Goal: Use online tool/utility: Utilize a website feature to perform a specific function

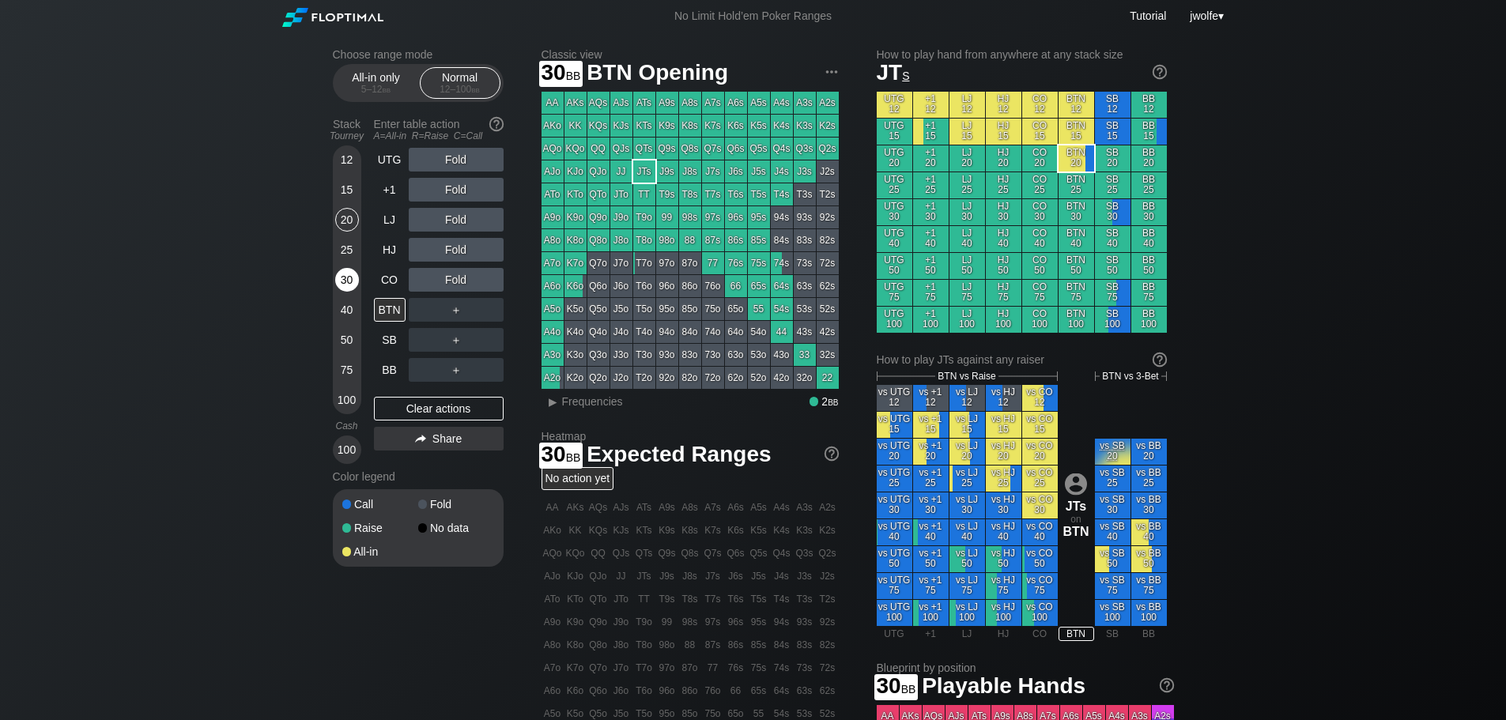
click at [341, 284] on div "30" at bounding box center [347, 280] width 24 height 24
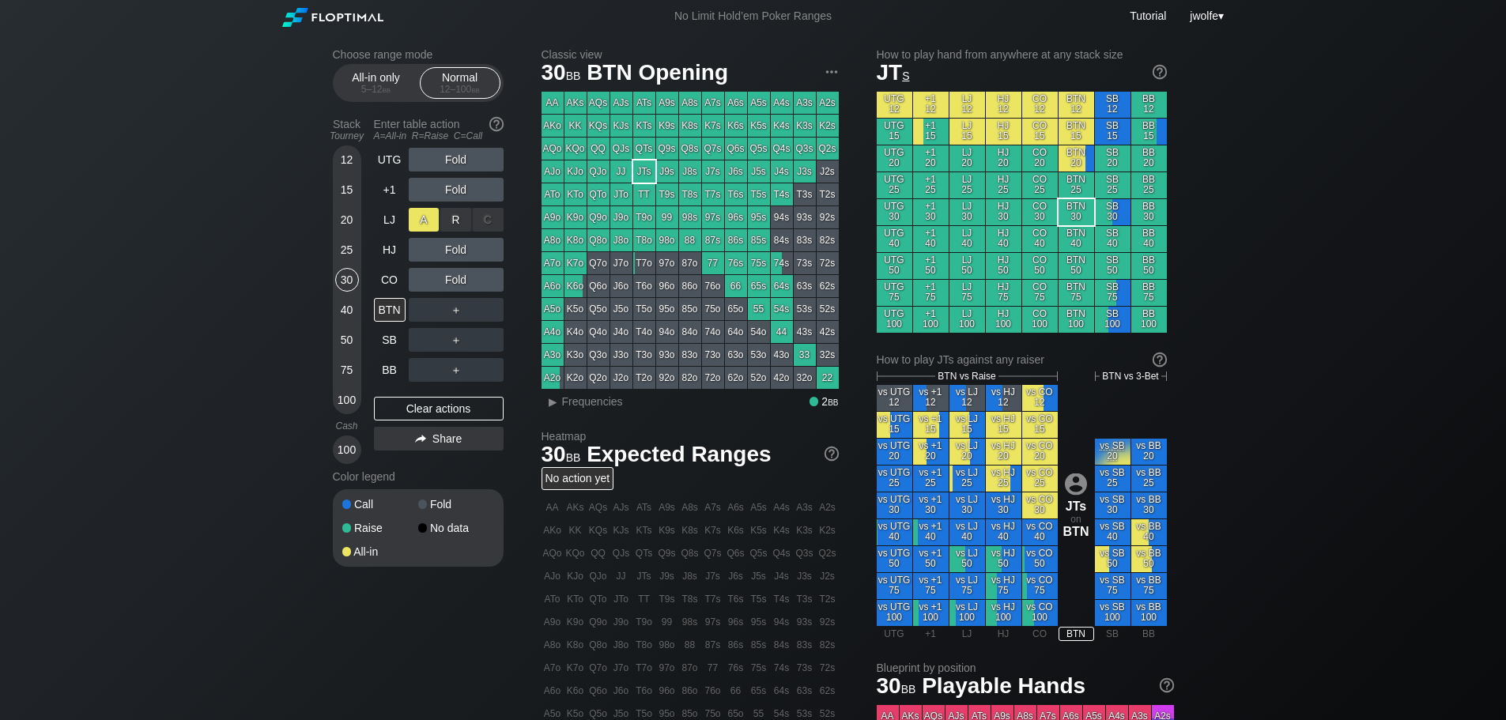
click at [430, 217] on div "A ✕" at bounding box center [424, 220] width 31 height 24
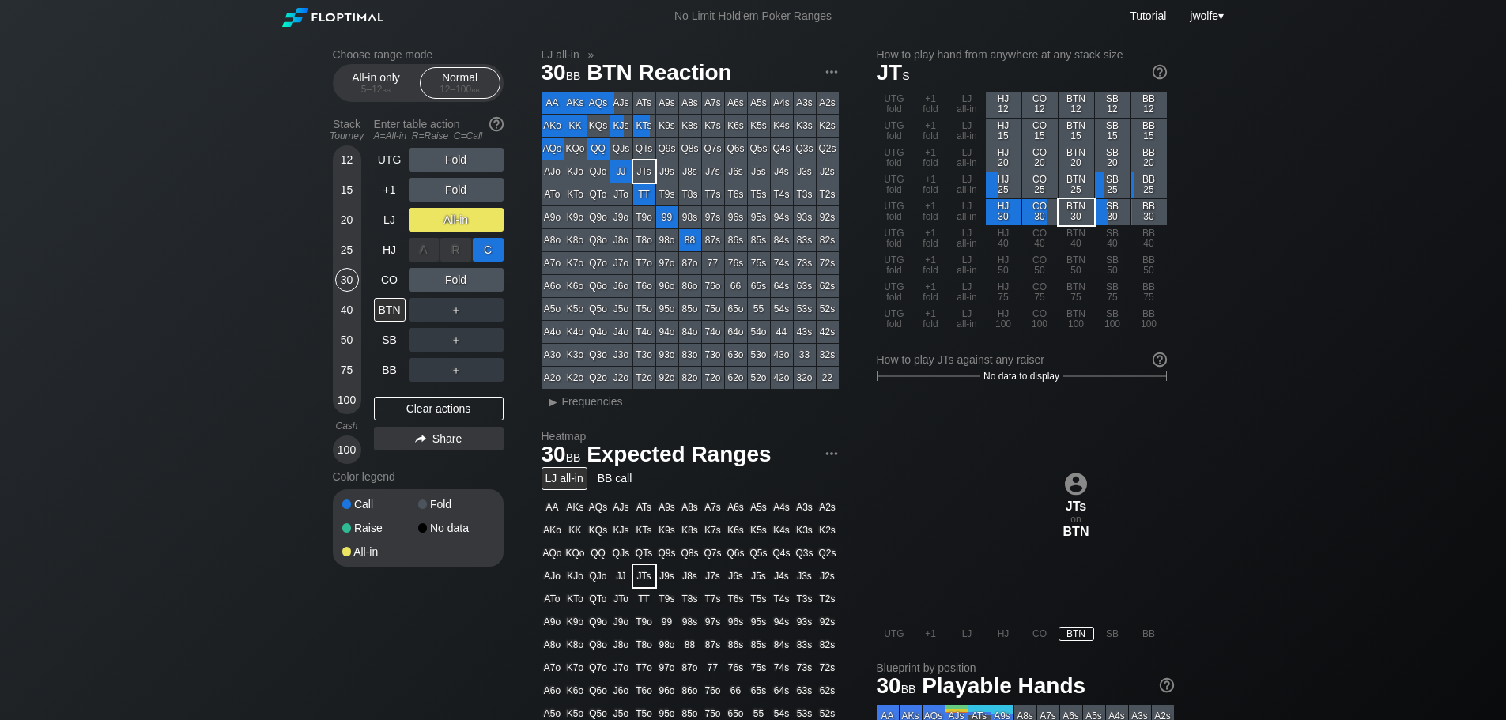
click at [492, 255] on div "C ✕" at bounding box center [488, 250] width 31 height 24
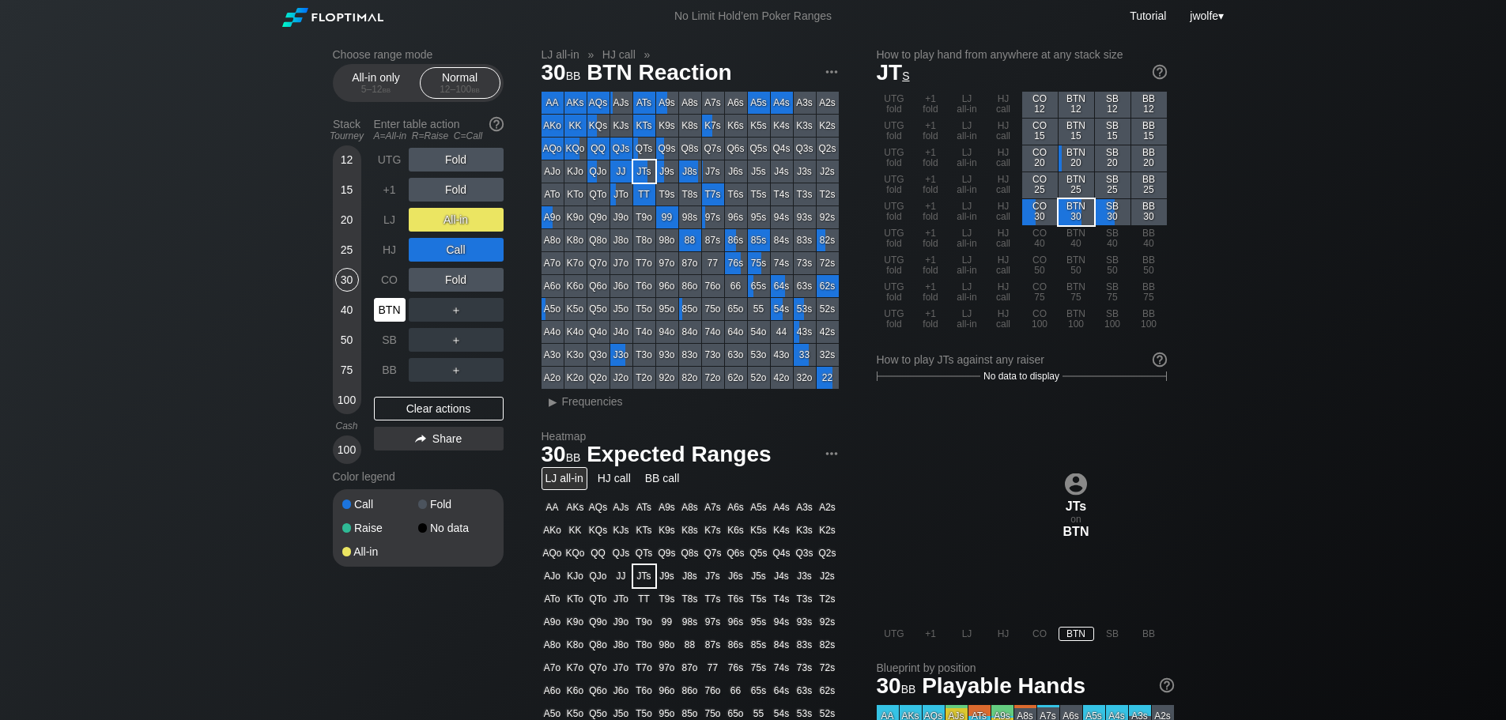
click at [390, 312] on div "BTN" at bounding box center [390, 310] width 32 height 24
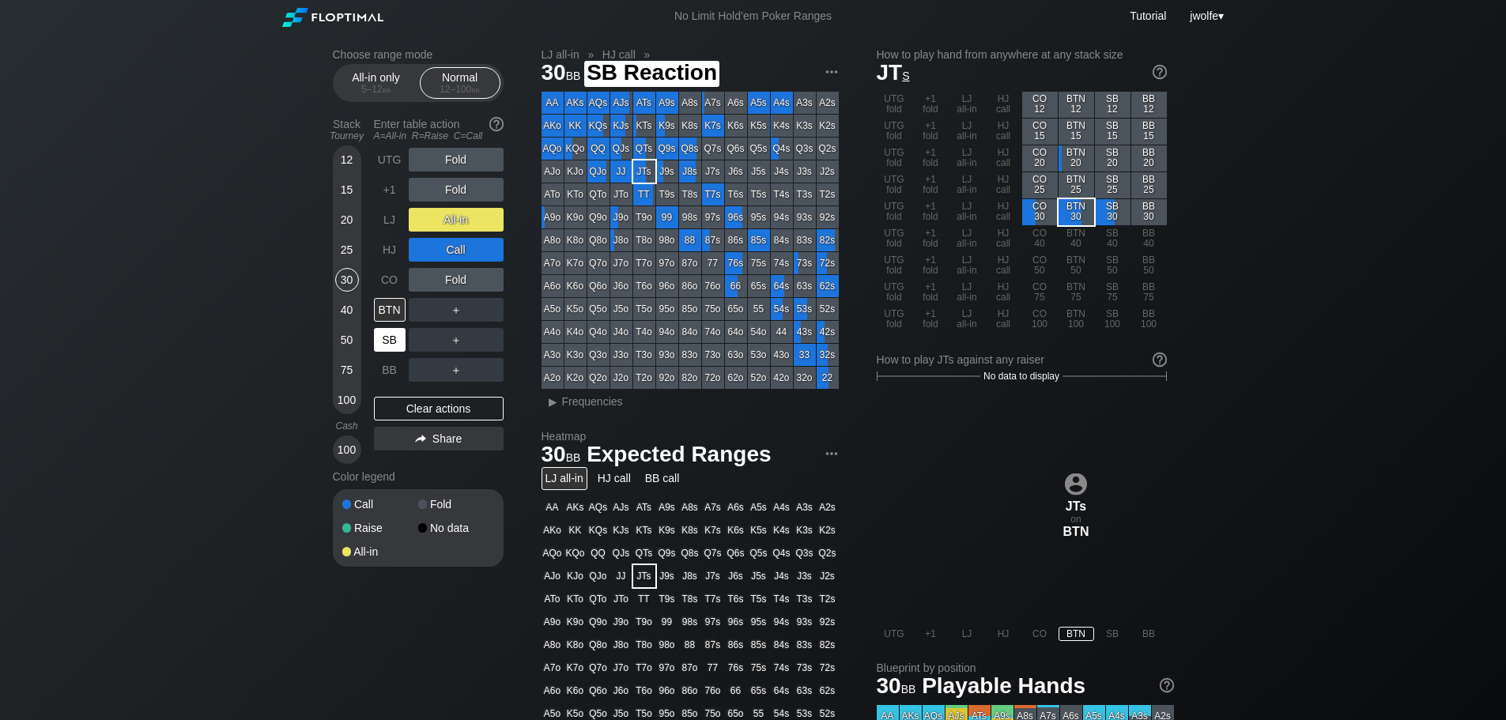
click at [392, 334] on div "SB" at bounding box center [390, 340] width 32 height 24
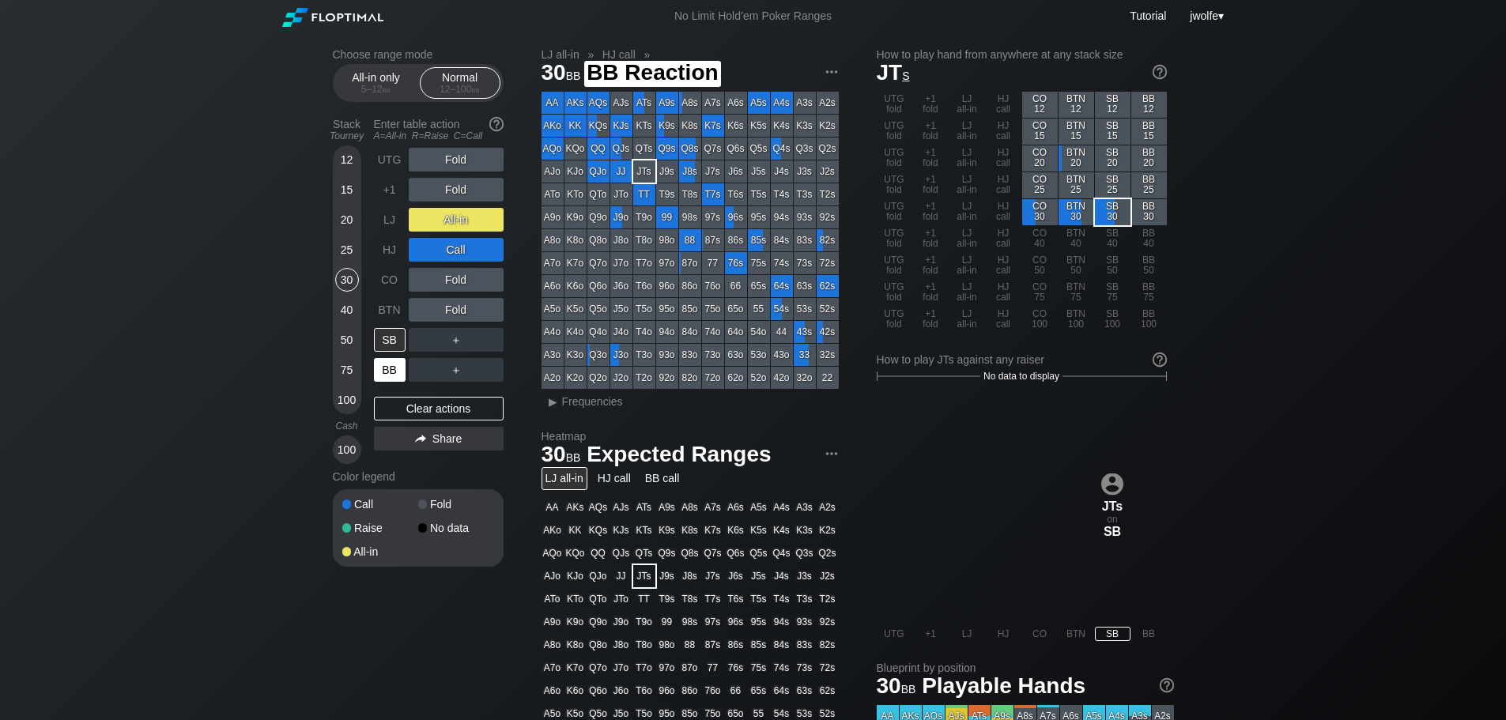
click at [389, 367] on div "BB" at bounding box center [390, 370] width 32 height 24
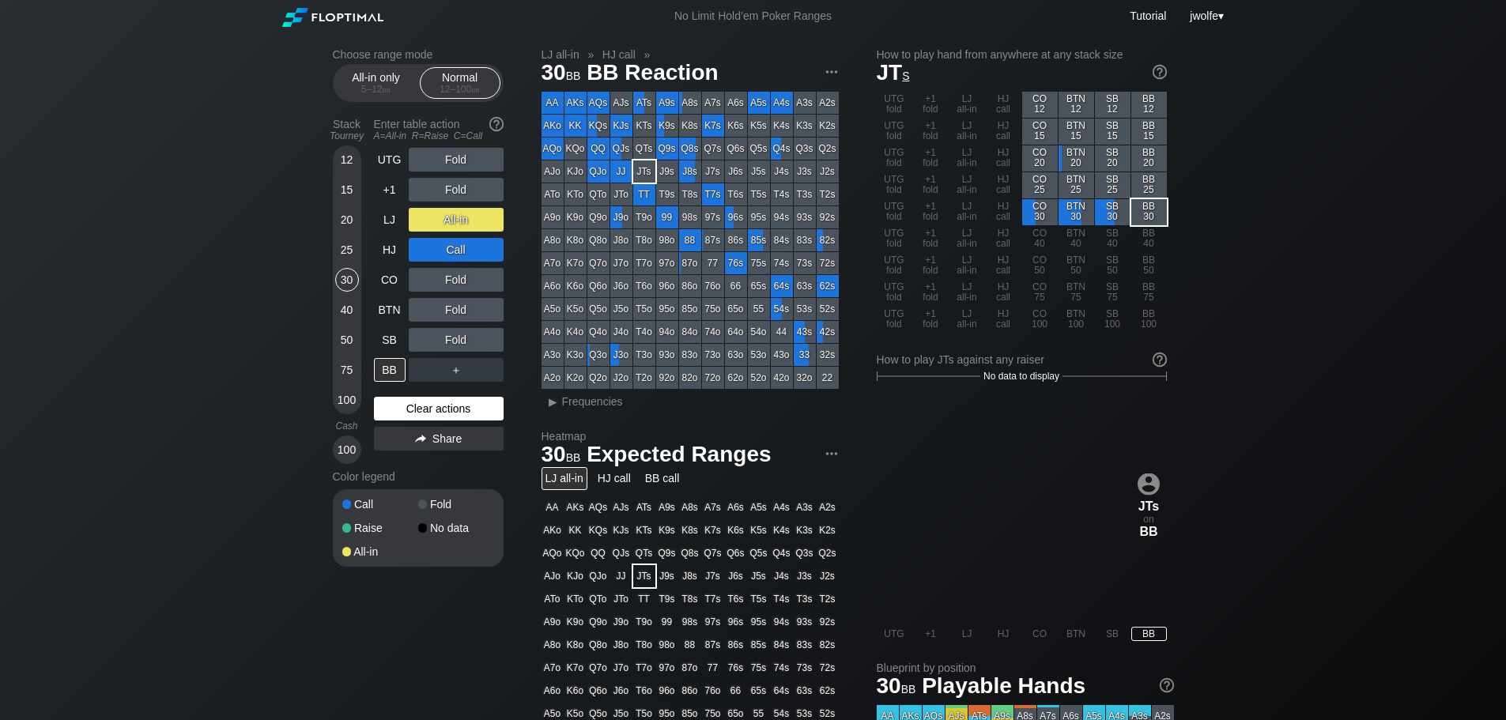
click at [443, 411] on div "Clear actions" at bounding box center [439, 409] width 130 height 24
